Goal: Find contact information: Find contact information

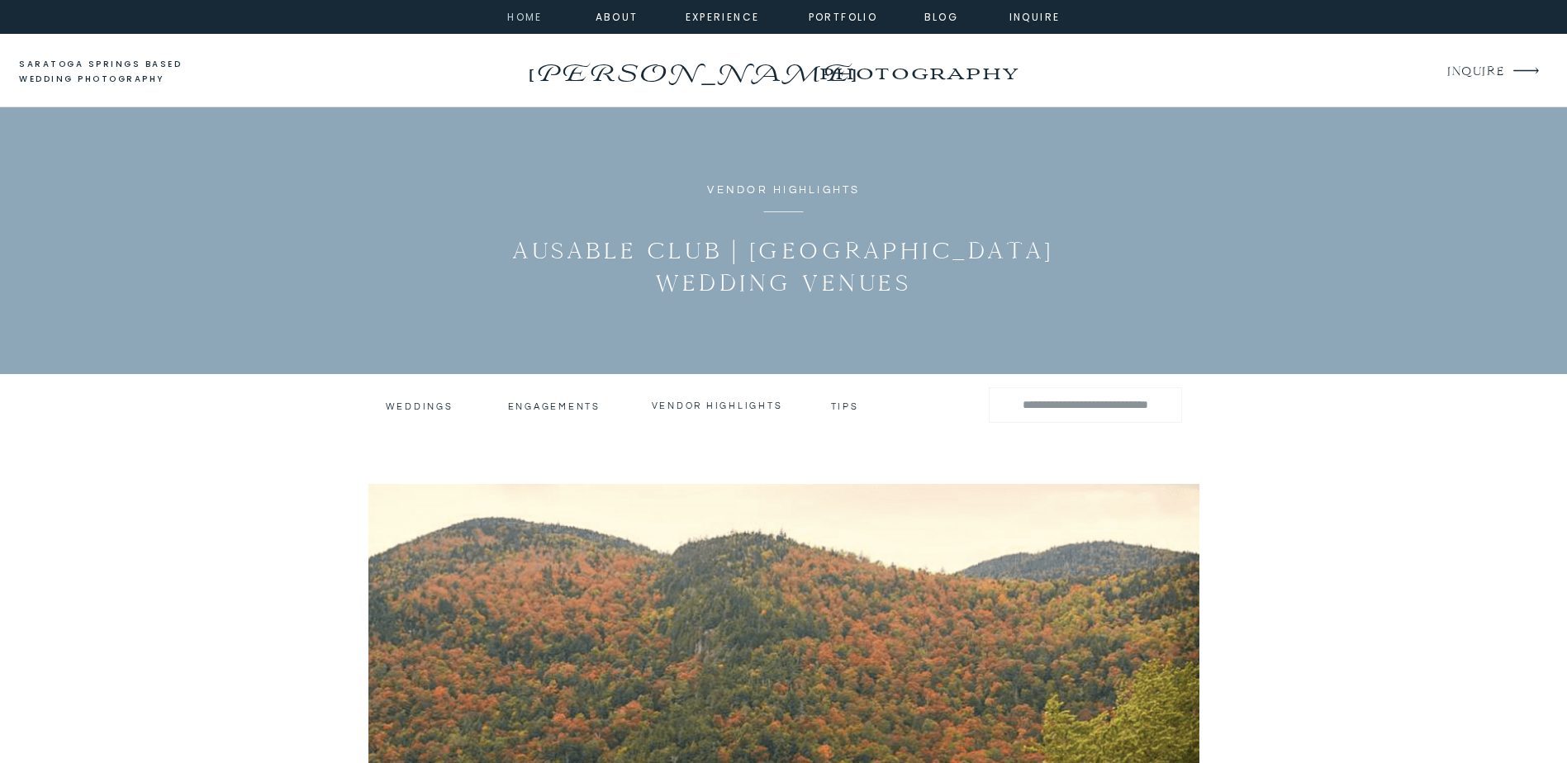
click at [526, 19] on nav "home" at bounding box center [525, 15] width 45 height 15
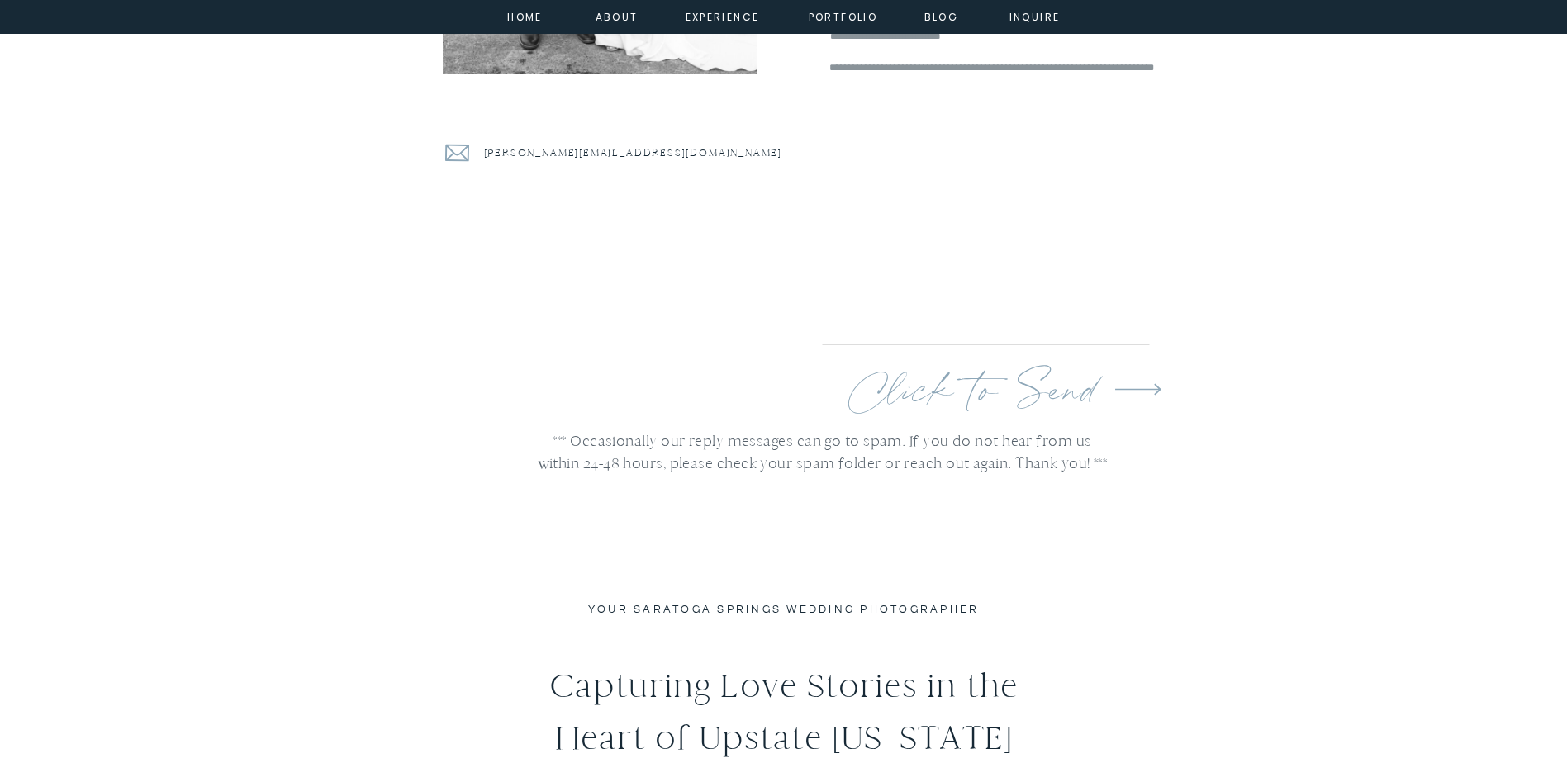
scroll to position [8675, 0]
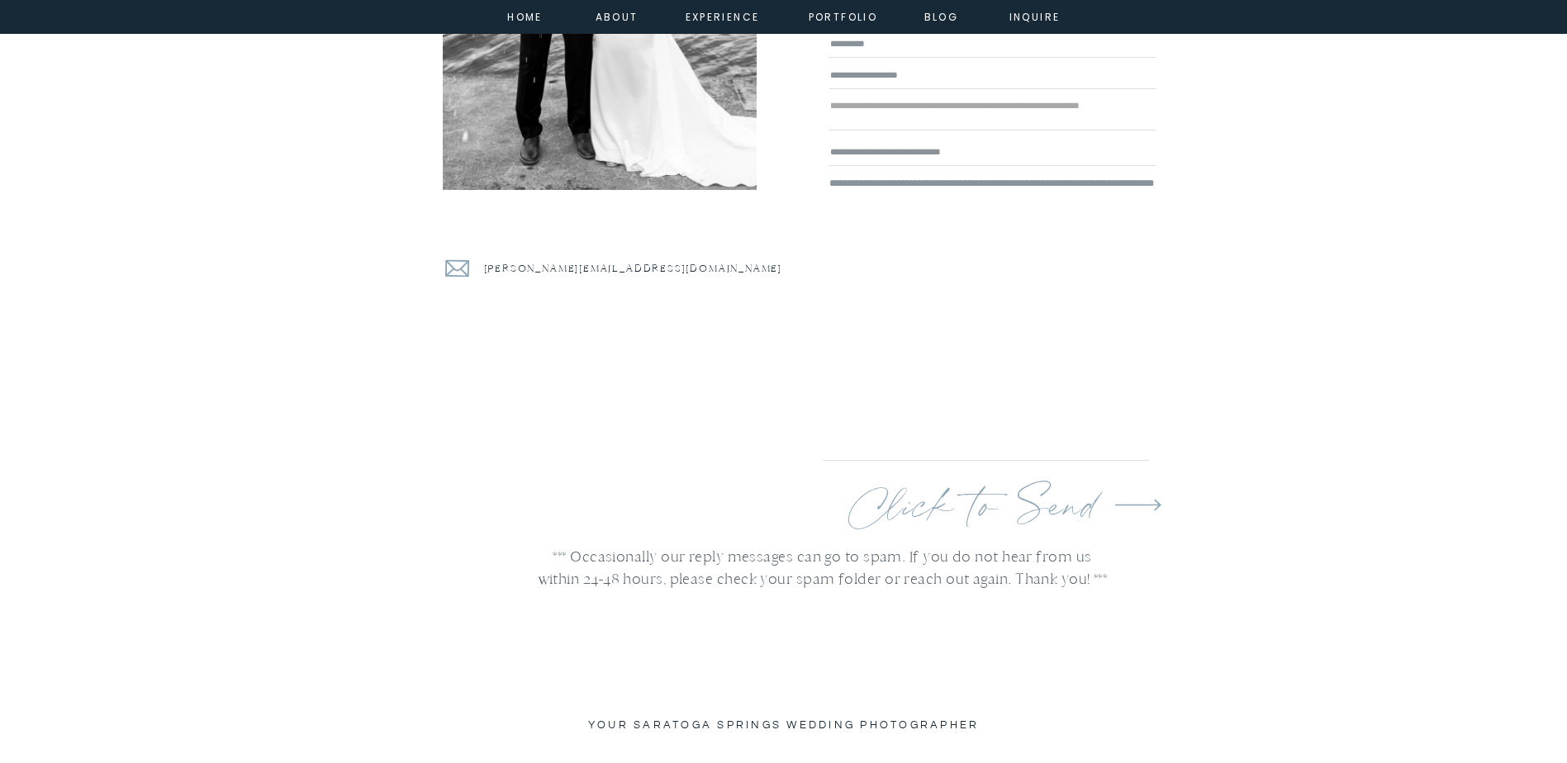
click at [619, 261] on p "[PERSON_NAME][EMAIL_ADDRESS][DOMAIN_NAME]" at bounding box center [637, 269] width 307 height 21
type textarea "**********"
